Goal: Communication & Community: Answer question/provide support

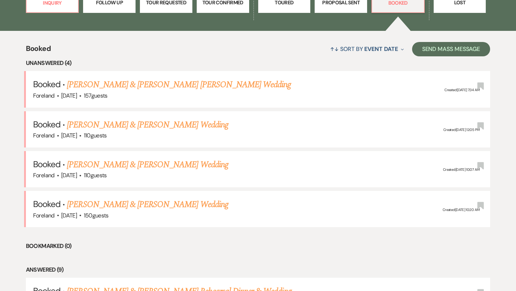
click at [175, 78] on link "[PERSON_NAME] & [PERSON_NAME] [PERSON_NAME] Wedding" at bounding box center [179, 84] width 224 height 13
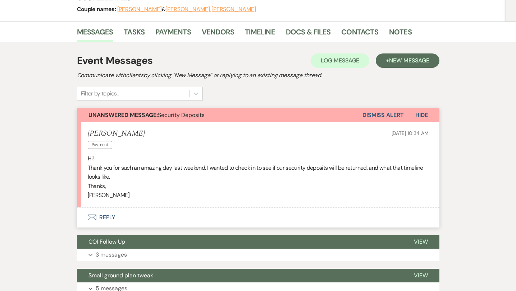
scroll to position [217, 0]
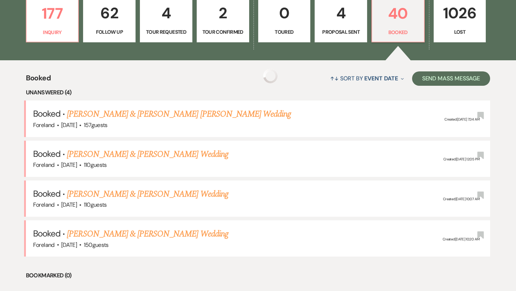
scroll to position [258, 0]
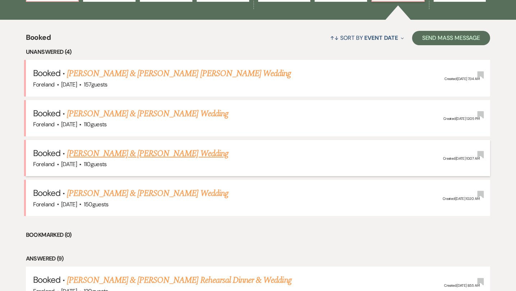
click at [133, 151] on link "[PERSON_NAME] & [PERSON_NAME] Wedding" at bounding box center [147, 153] width 161 height 13
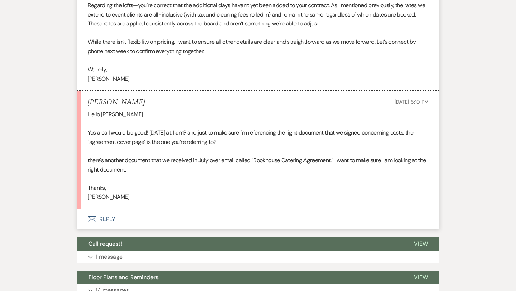
scroll to position [1198, 0]
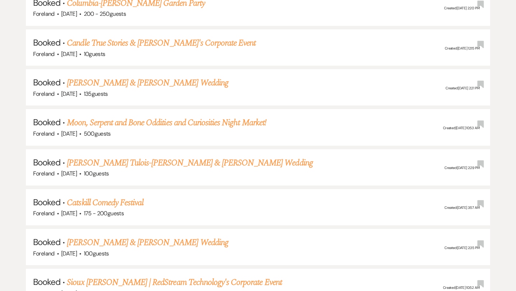
scroll to position [258, 0]
